Goal: Information Seeking & Learning: Understand process/instructions

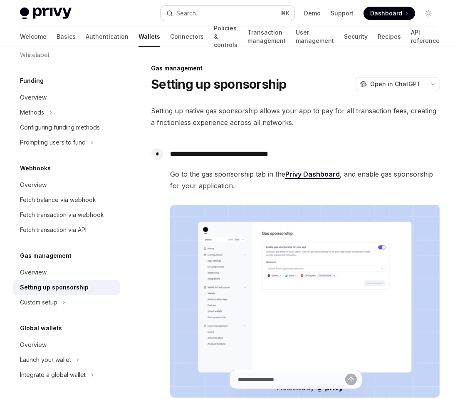
click at [195, 8] on div "Search..." at bounding box center [187, 13] width 23 height 10
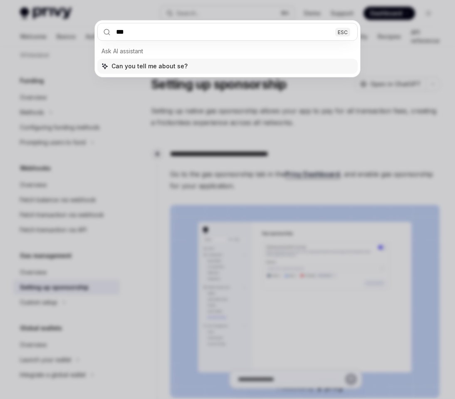
type input "****"
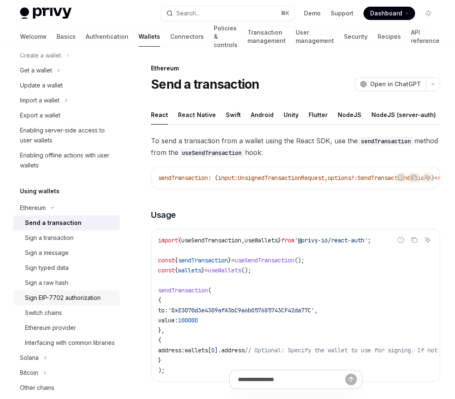
click at [73, 290] on link "Sign EIP-7702 authorization" at bounding box center [66, 297] width 107 height 15
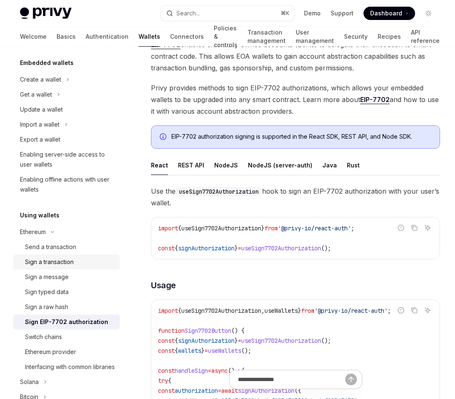
scroll to position [50, 0]
click at [73, 250] on div "Send a transaction" at bounding box center [50, 247] width 51 height 10
type textarea "*"
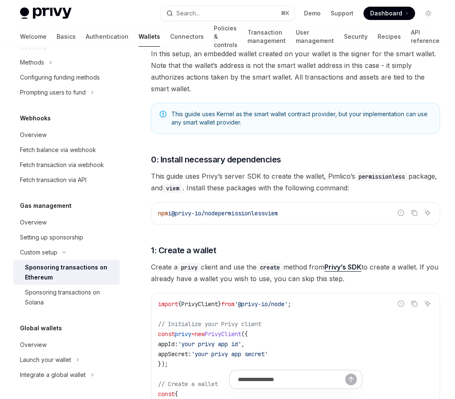
scroll to position [117, 0]
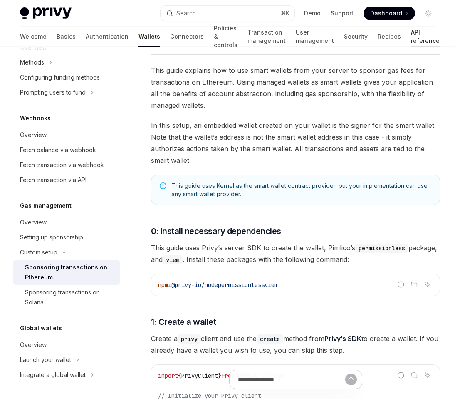
click at [420, 37] on link "API reference" at bounding box center [425, 37] width 29 height 20
type textarea "*"
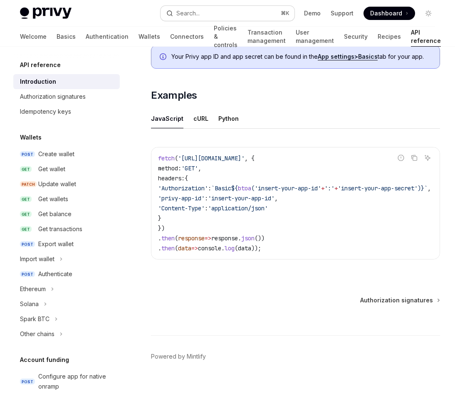
click at [239, 13] on button "Search... ⌘ K" at bounding box center [228, 13] width 134 height 15
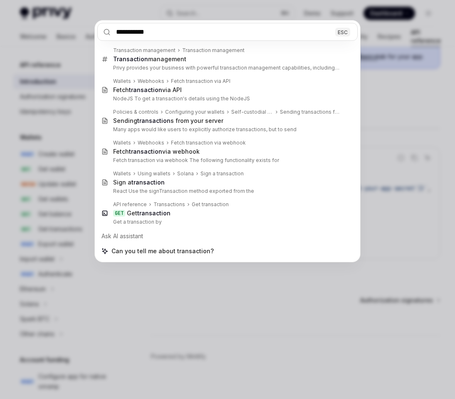
type input "**********"
click at [226, 301] on div "**********" at bounding box center [227, 199] width 455 height 399
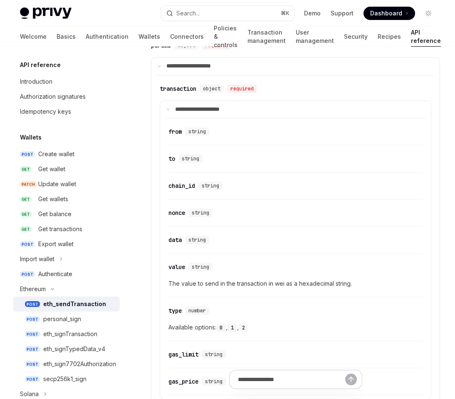
scroll to position [671, 0]
drag, startPoint x: 176, startPoint y: 159, endPoint x: 169, endPoint y: 159, distance: 7.1
click at [169, 159] on div "​ to string" at bounding box center [187, 158] width 37 height 8
copy div "to"
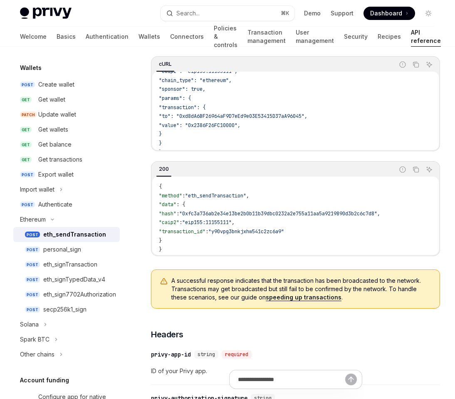
scroll to position [95, 0]
